Goal: Find specific page/section: Find specific page/section

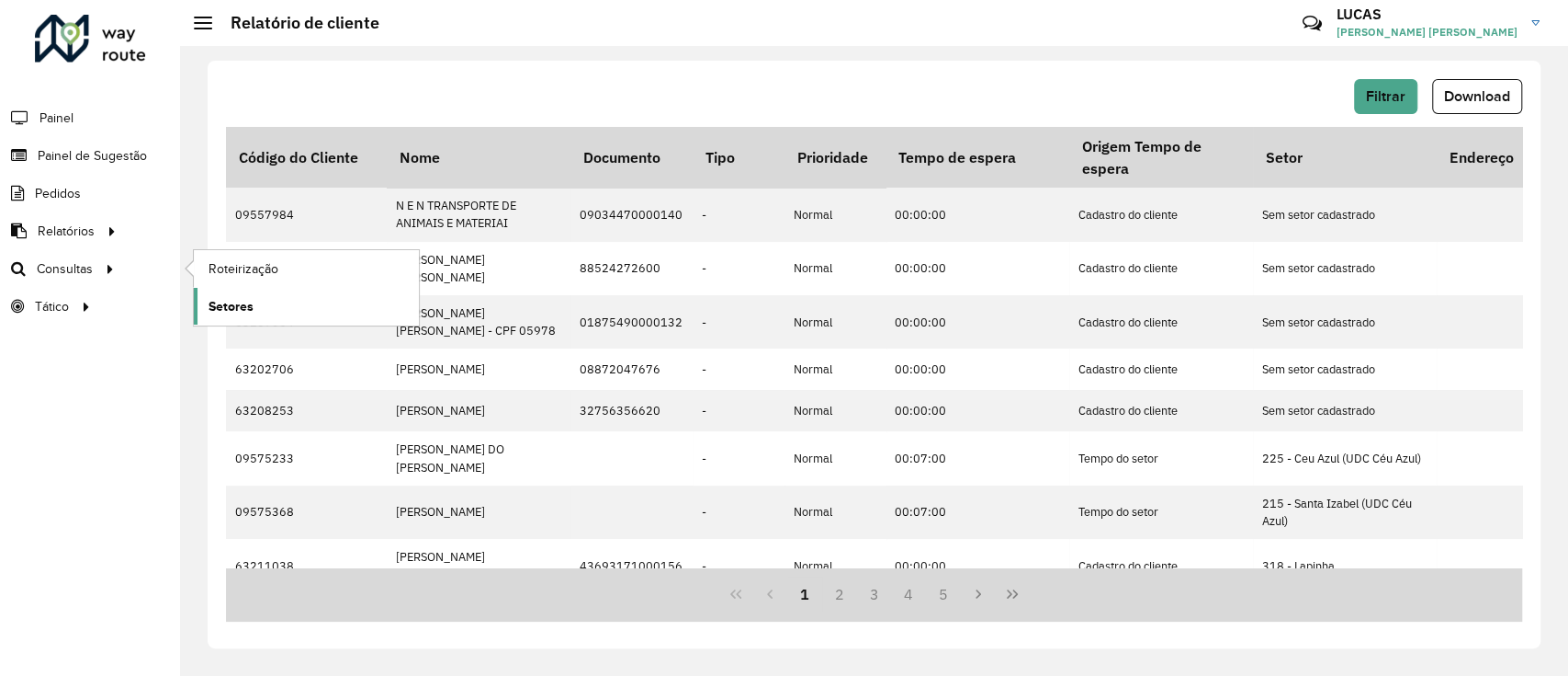
click at [251, 288] on link "Setores" at bounding box center [306, 306] width 225 height 37
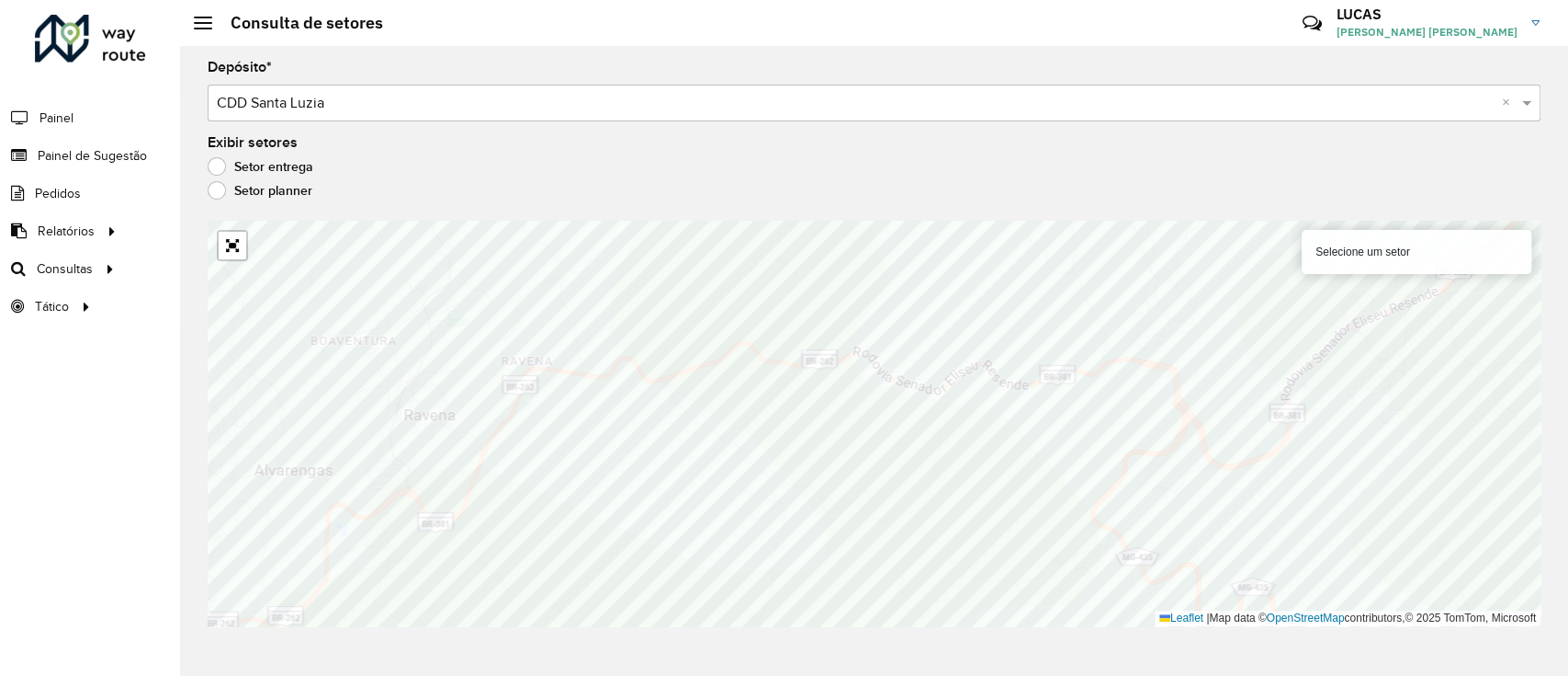
click at [993, 663] on div "Depósito * Selecione um depósito × CDD Santa Luzia × Exibir setores Setor entre…" at bounding box center [874, 361] width 1388 height 630
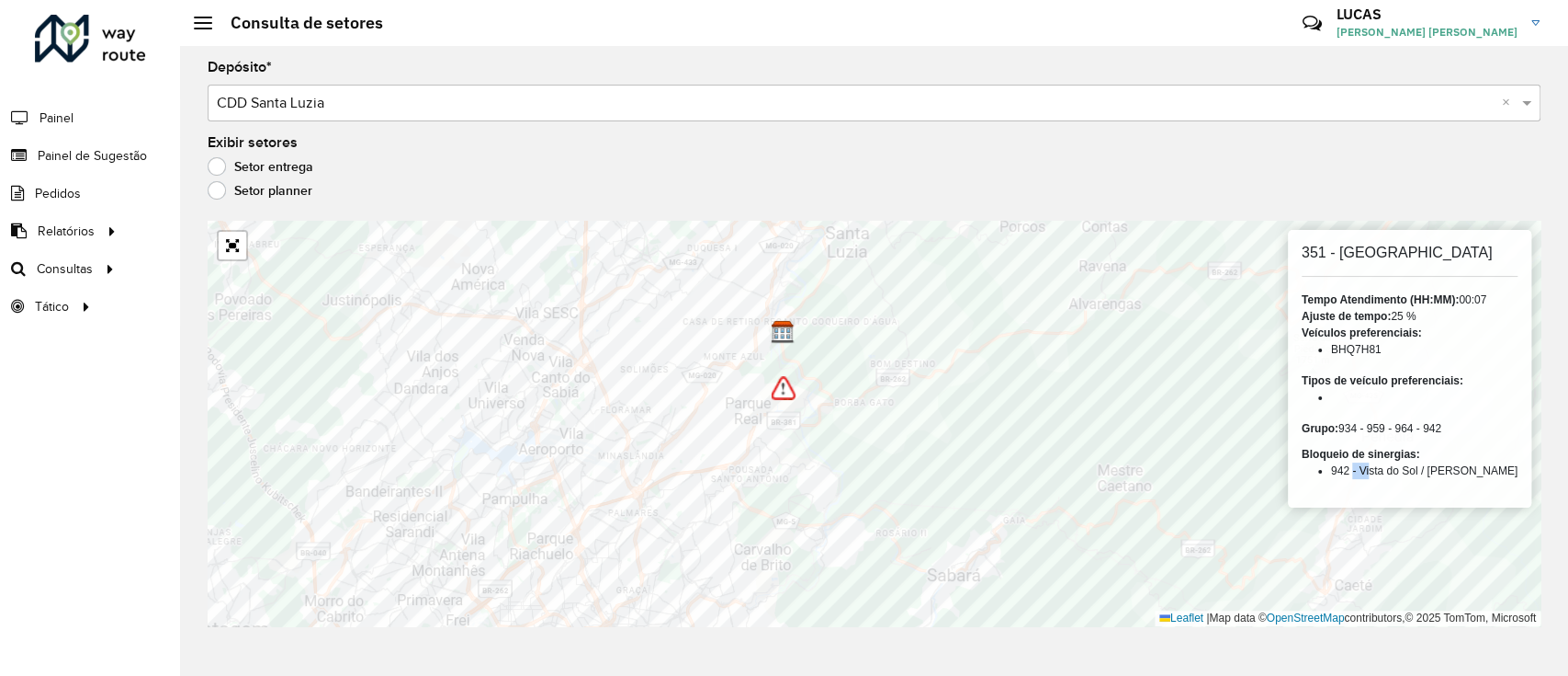
drag, startPoint x: 1369, startPoint y: 467, endPoint x: 1385, endPoint y: 468, distance: 16.0
click at [1384, 468] on li "942 - Vista do Sol / [PERSON_NAME]" at bounding box center [1424, 471] width 187 height 17
click at [1403, 475] on li "942 - Vista do Sol / [PERSON_NAME]" at bounding box center [1424, 471] width 187 height 17
click at [1378, 457] on strong "Bloqueio de sinergias:" at bounding box center [1360, 454] width 119 height 13
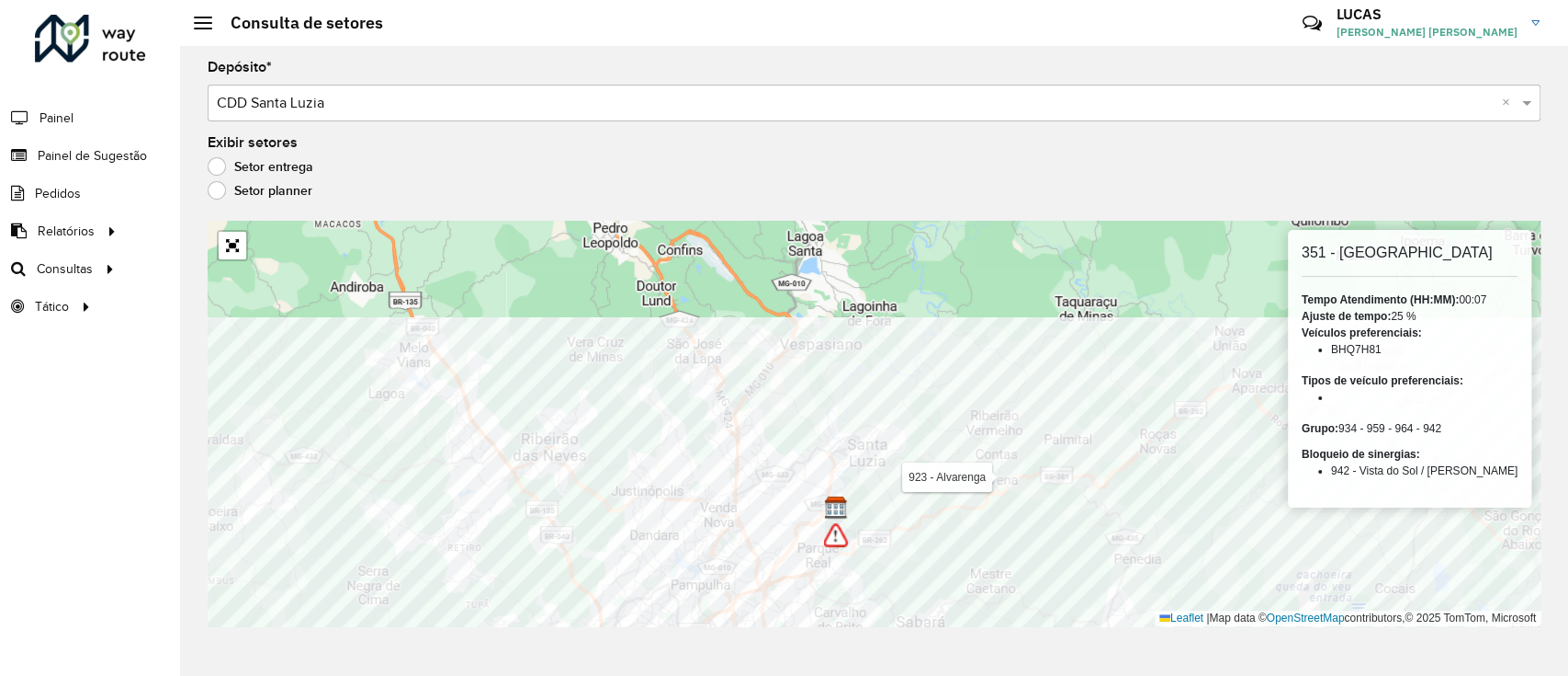
click at [874, 666] on div "Depósito * Selecione um depósito × CDD Santa Luzia × Exibir setores Setor entre…" at bounding box center [874, 361] width 1388 height 630
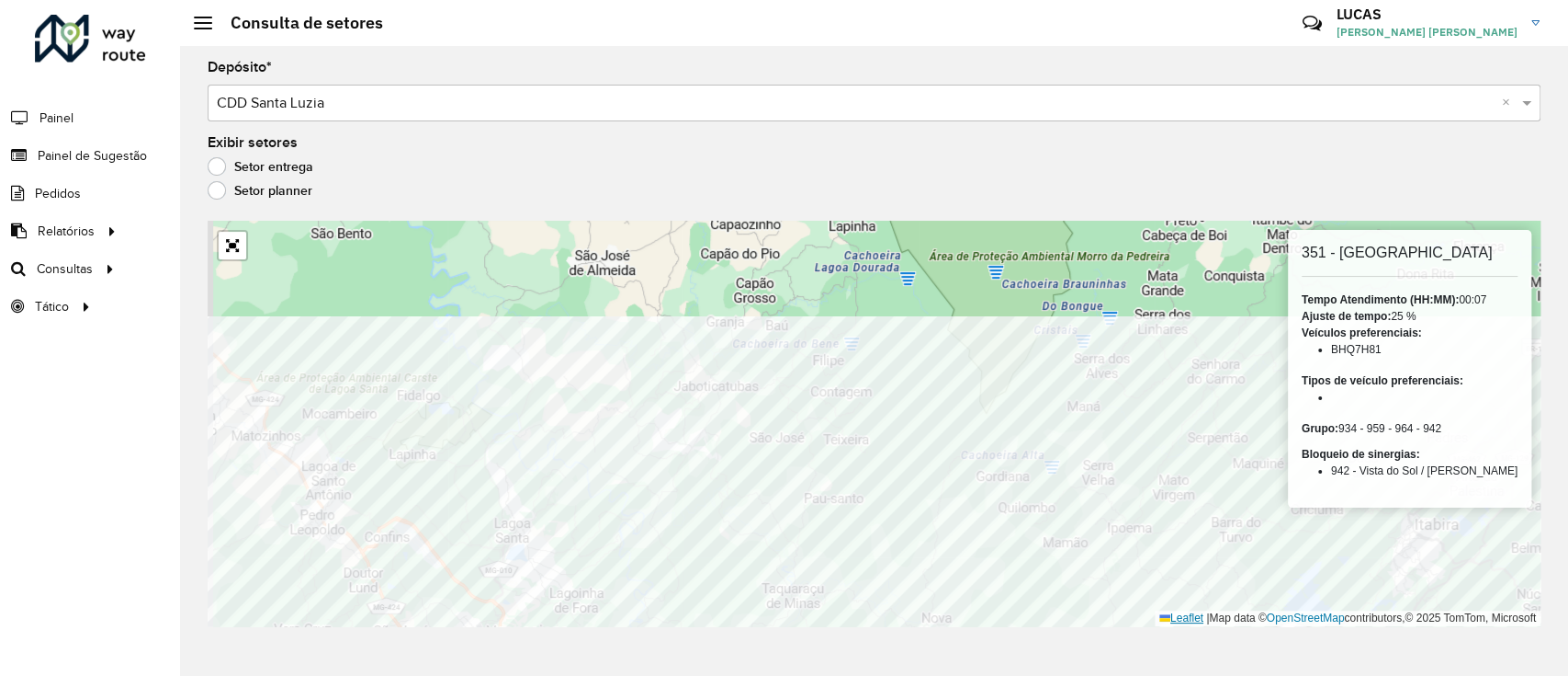
click at [1148, 627] on div "Depósito * Selecione um depósito × CDD Santa Luzia × Exibir setores Setor entre…" at bounding box center [874, 361] width 1388 height 630
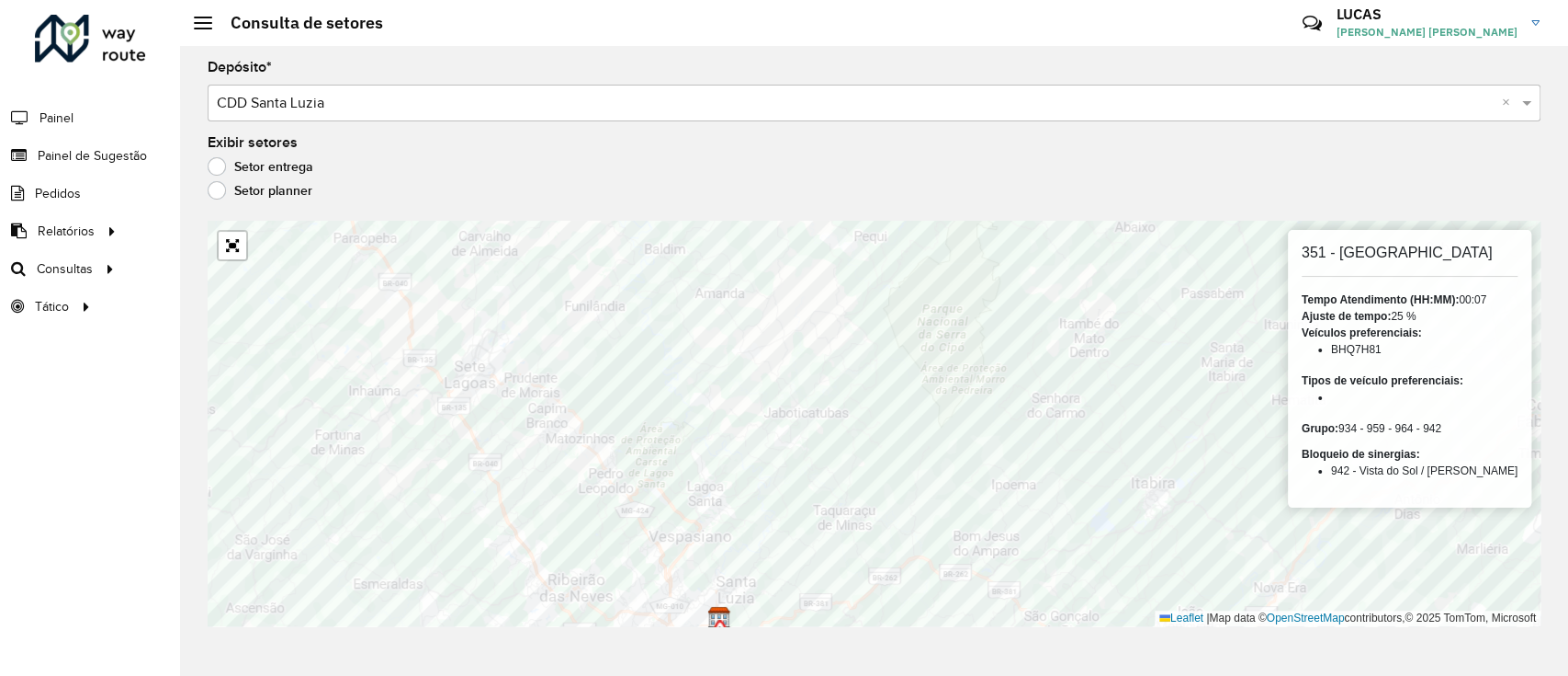
click at [1016, 186] on formly-group "Depósito * Selecione um depósito × CDD Santa Luzia × Exibir setores Setor entre…" at bounding box center [874, 343] width 1333 height 566
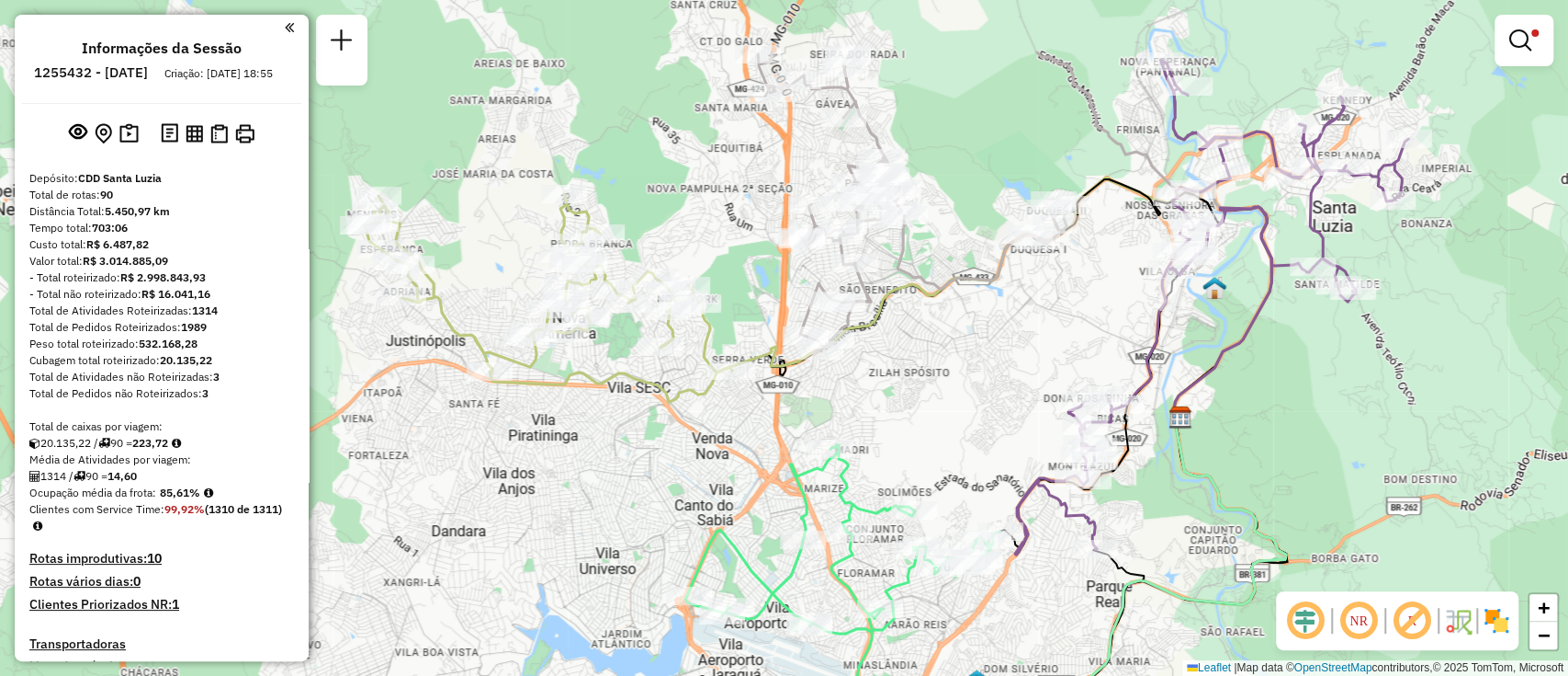
drag, startPoint x: 931, startPoint y: 253, endPoint x: 953, endPoint y: 349, distance: 98.5
click at [953, 349] on div "Limpar filtros Janela de atendimento Grade de atendimento Capacidade Transporta…" at bounding box center [784, 338] width 1568 height 676
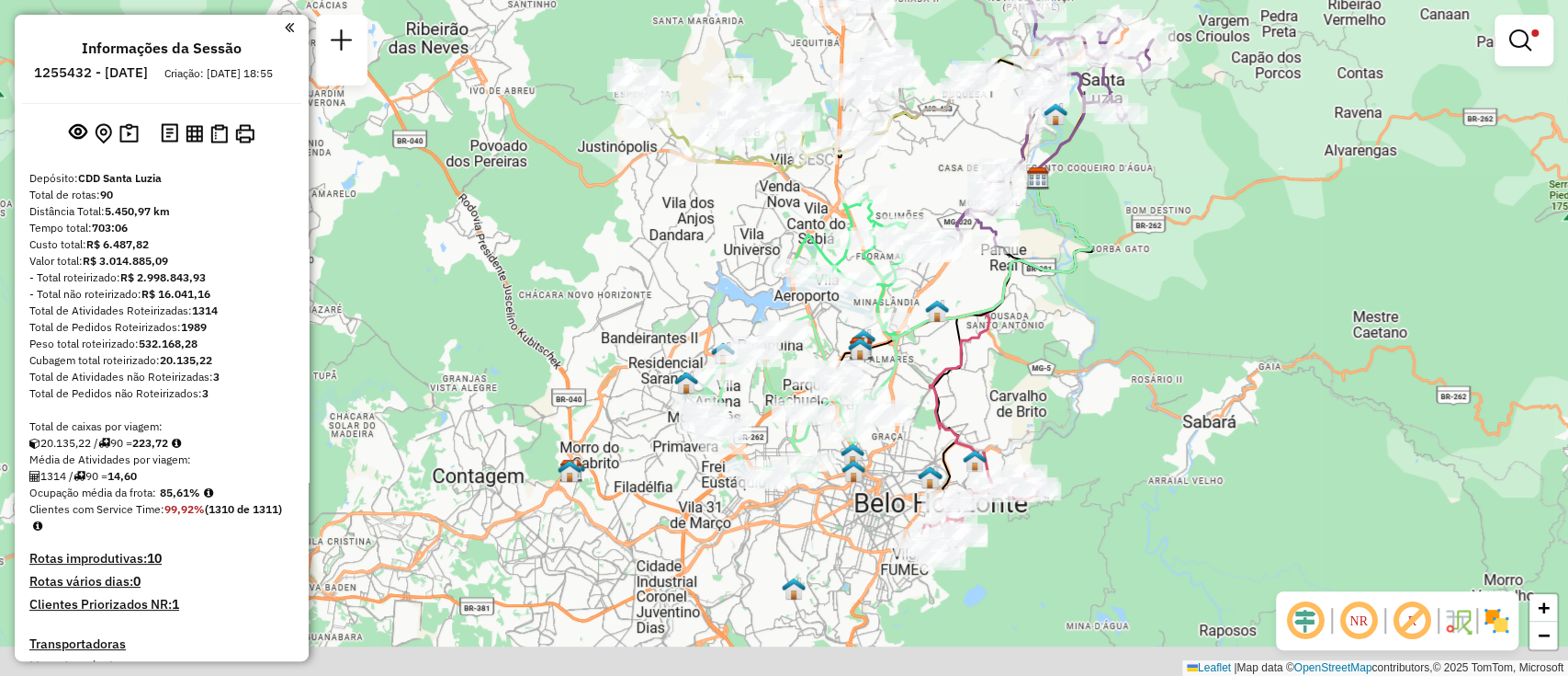
drag, startPoint x: 932, startPoint y: 565, endPoint x: 949, endPoint y: 338, distance: 227.6
click at [949, 338] on icon at bounding box center [1011, 328] width 162 height 306
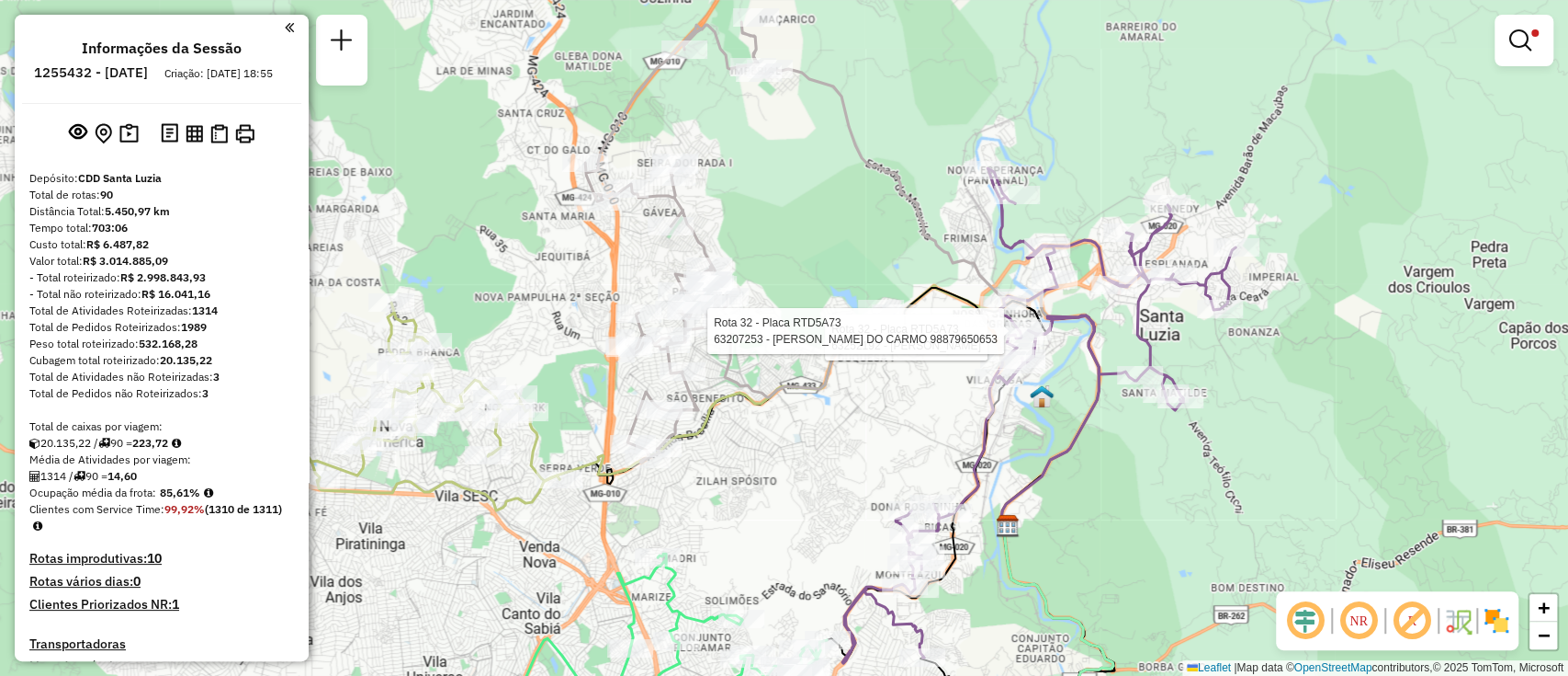
click at [829, 442] on div "Rota 30 - Placa RTD5A96 63274582 - GEOVANE COSTA FERNA Rota 30 - Placa RTD5A96 …" at bounding box center [784, 338] width 1568 height 676
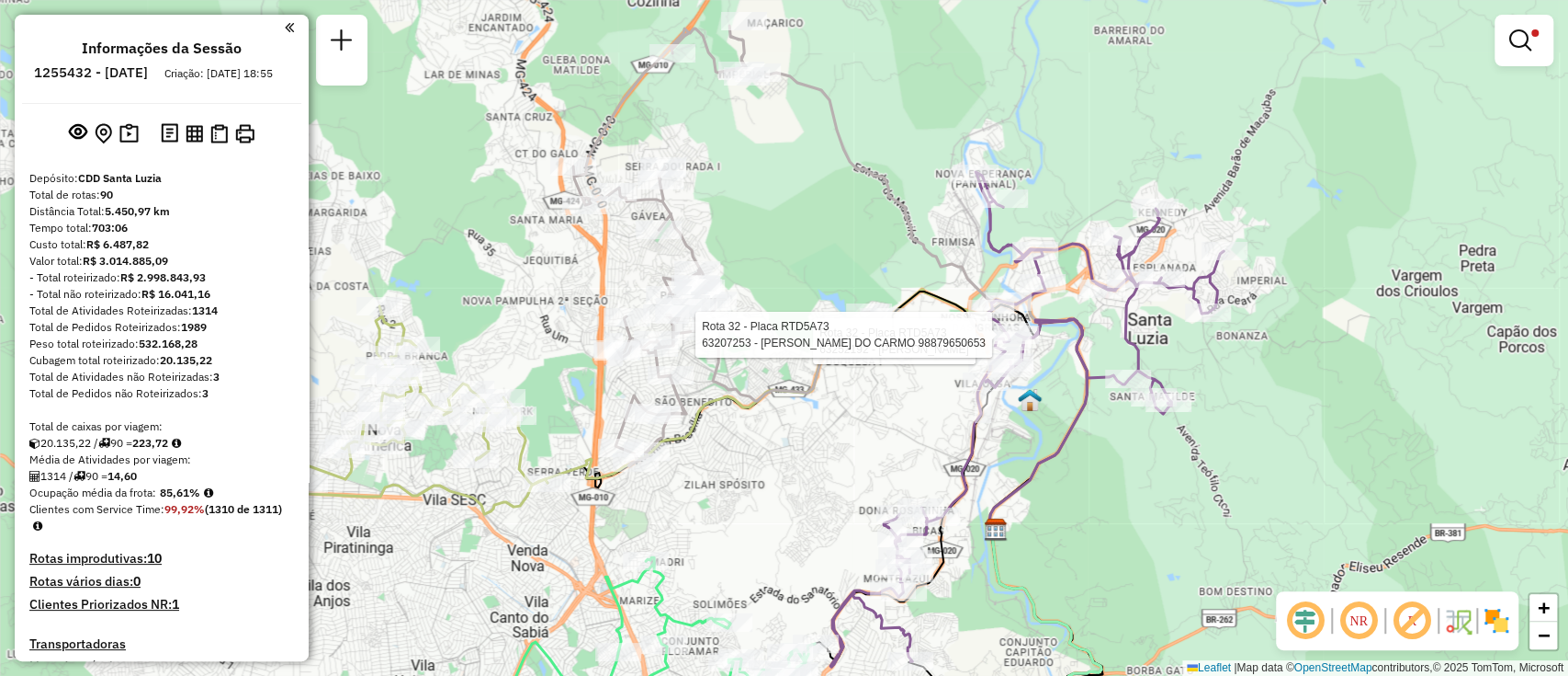
click at [903, 372] on div "Rota 30 - Placa RTD5A96 63274582 - GEOVANE COSTA FERNA Rota 30 - Placa RTD5A96 …" at bounding box center [784, 338] width 1568 height 676
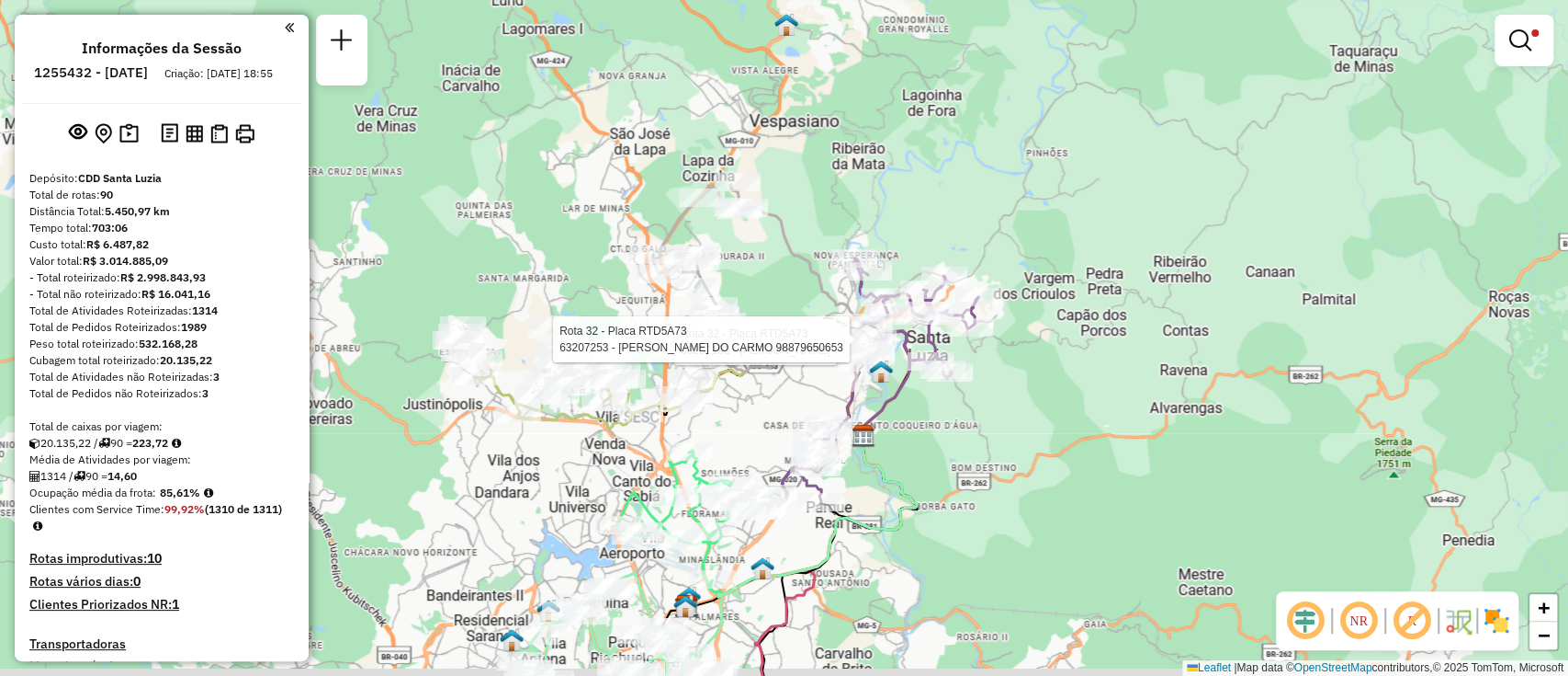
drag, startPoint x: 1060, startPoint y: 456, endPoint x: 1121, endPoint y: 384, distance: 94.4
click at [1123, 386] on div "Rota 30 - Placa RTD5A96 63274582 - GEOVANE COSTA FERNA Rota 30 - Placa RTD5A96 …" at bounding box center [784, 338] width 1568 height 676
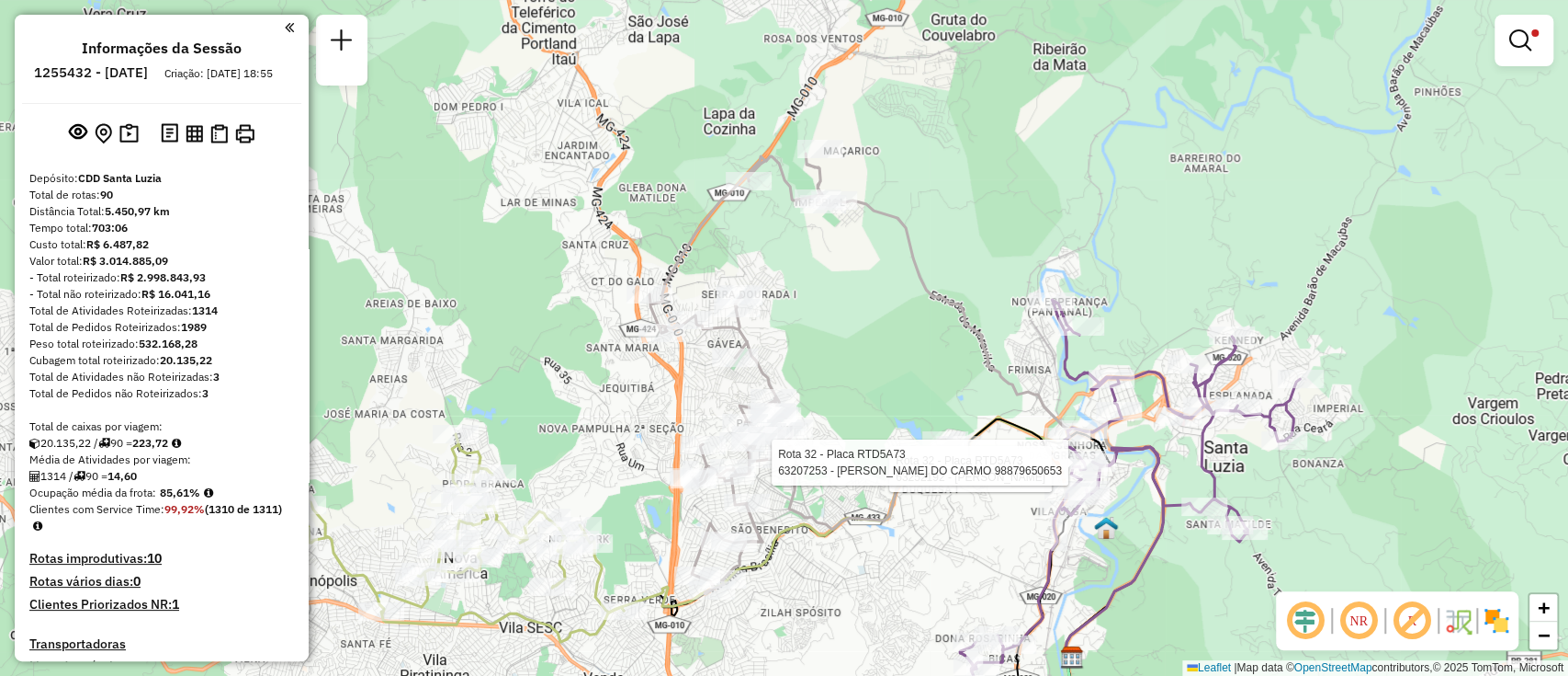
drag, startPoint x: 874, startPoint y: 561, endPoint x: 1017, endPoint y: 448, distance: 182.3
click at [876, 558] on div "Rota 30 - Placa RTD5A96 63274582 - GEOVANE COSTA FERNA Rota 30 - Placa RTD5A96 …" at bounding box center [784, 338] width 1568 height 676
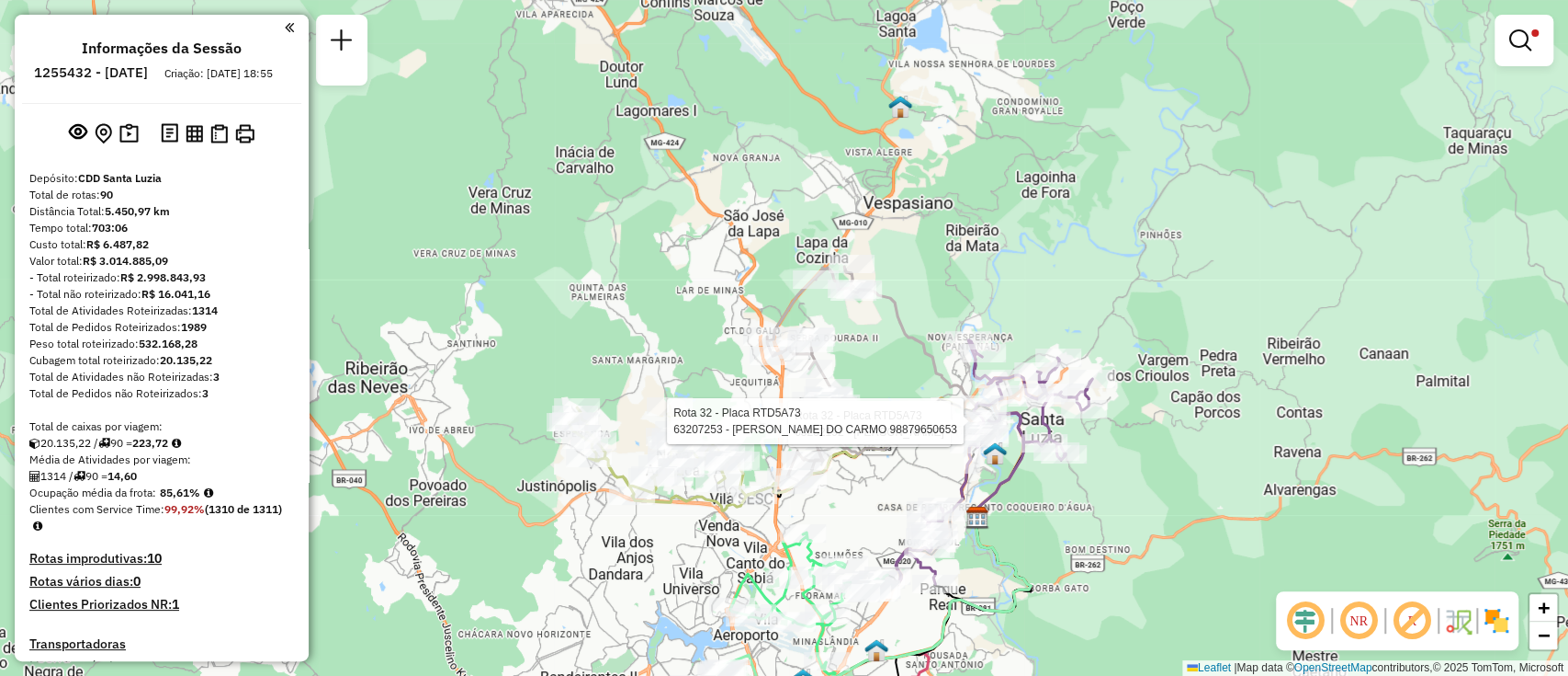
drag, startPoint x: 1160, startPoint y: 511, endPoint x: 1153, endPoint y: 476, distance: 35.7
click at [1153, 476] on div "Rota 30 - Placa RTD5A96 63274582 - GEOVANE COSTA FERNA Rota 30 - Placa RTD5A96 …" at bounding box center [784, 338] width 1568 height 676
